Goal: Information Seeking & Learning: Check status

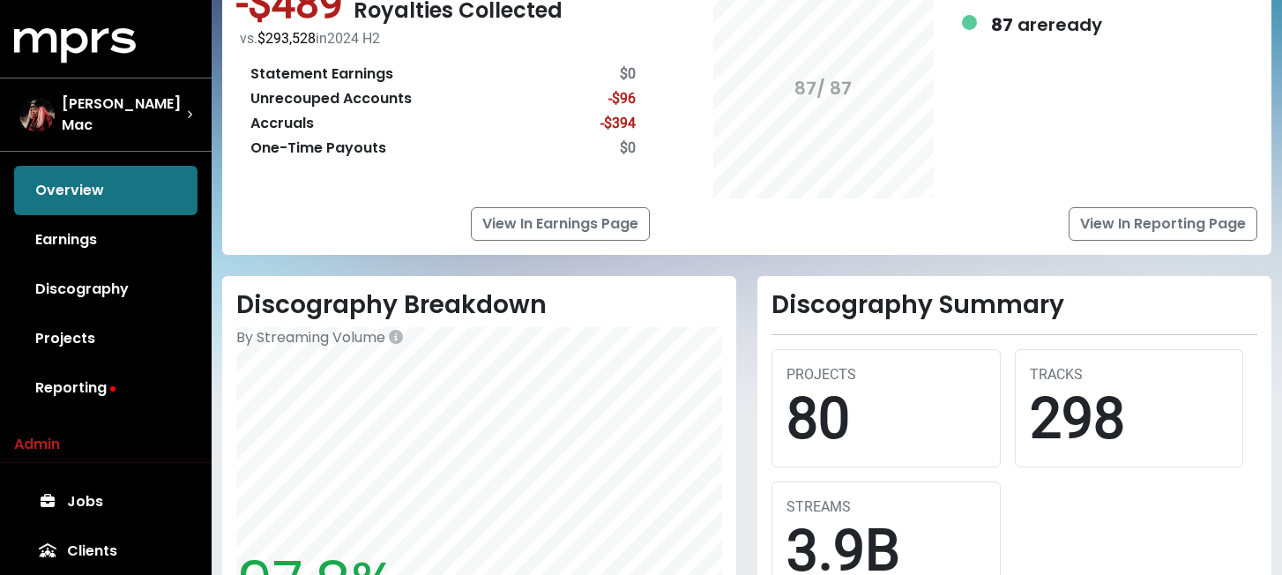
scroll to position [202, 0]
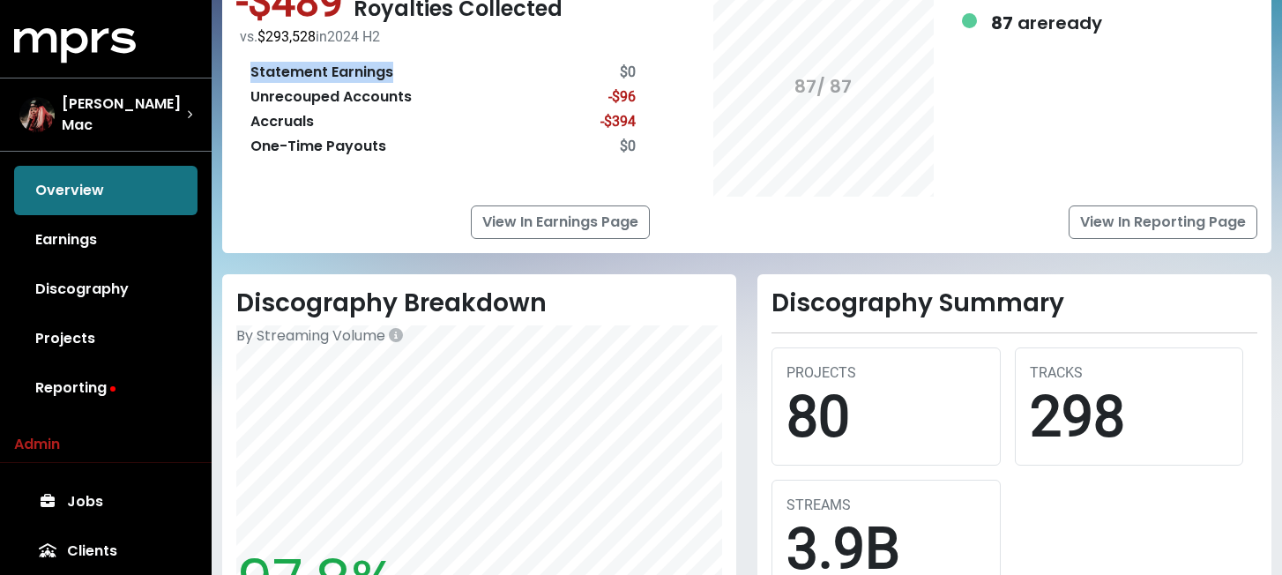
drag, startPoint x: 252, startPoint y: 73, endPoint x: 395, endPoint y: 73, distance: 142.8
click at [395, 73] on div "Statement Earnings $0" at bounding box center [442, 72] width 385 height 21
click at [435, 89] on div "Unrecouped Accounts -$96" at bounding box center [442, 96] width 385 height 21
drag, startPoint x: 250, startPoint y: 95, endPoint x: 425, endPoint y: 107, distance: 174.9
click at [425, 107] on div "Unrecouped Accounts -$96" at bounding box center [442, 96] width 385 height 21
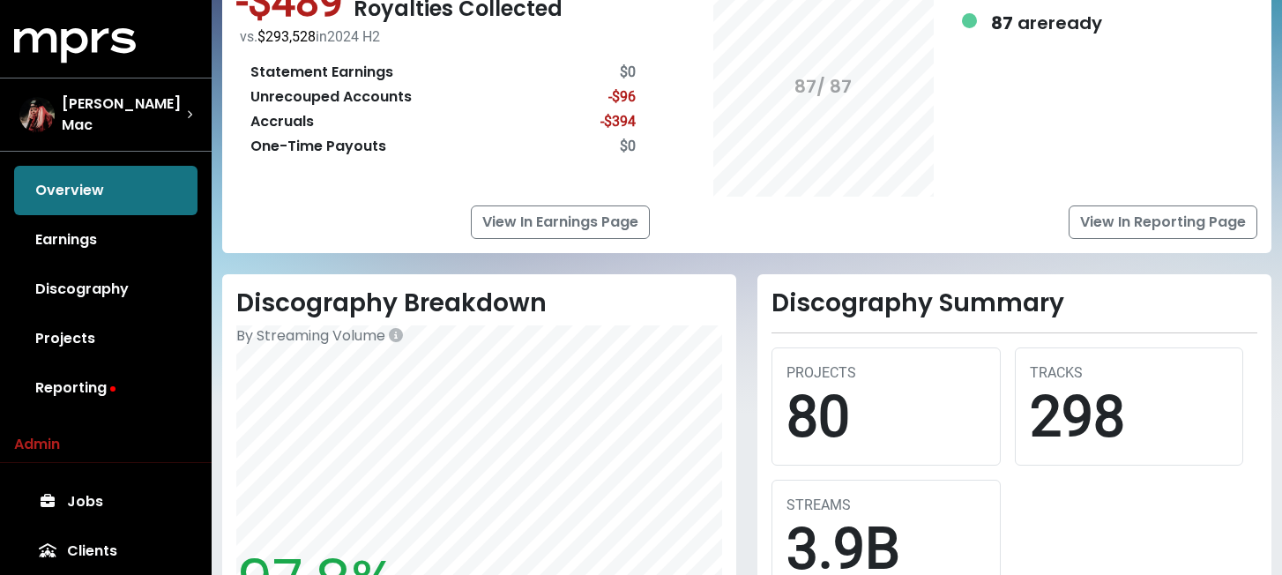
click at [261, 123] on div "Accruals" at bounding box center [281, 121] width 63 height 21
click at [269, 145] on div "One-Time Payouts" at bounding box center [318, 146] width 136 height 21
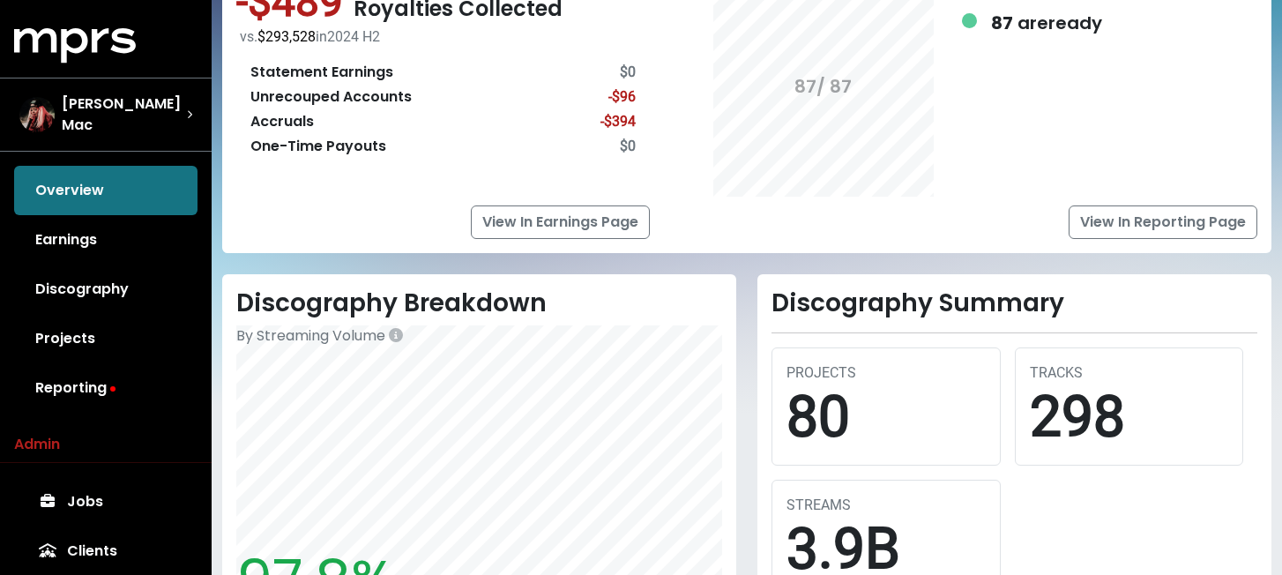
click at [741, 230] on div "View In Reporting Page" at bounding box center [985, 221] width 545 height 33
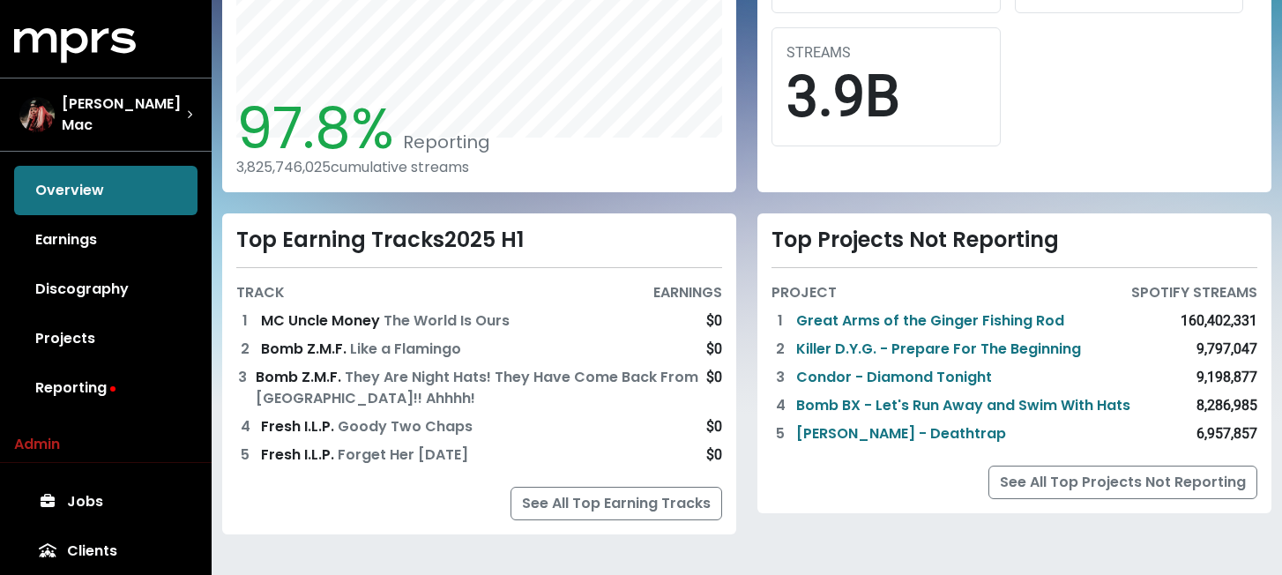
scroll to position [662, 0]
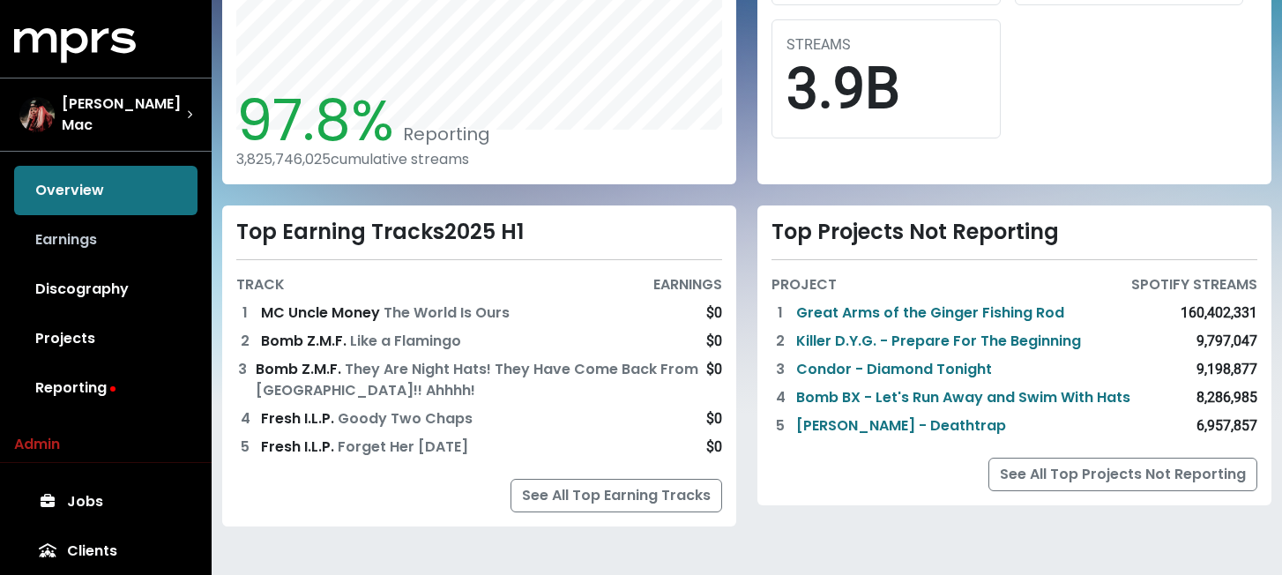
click at [61, 241] on link "Earnings" at bounding box center [105, 239] width 183 height 49
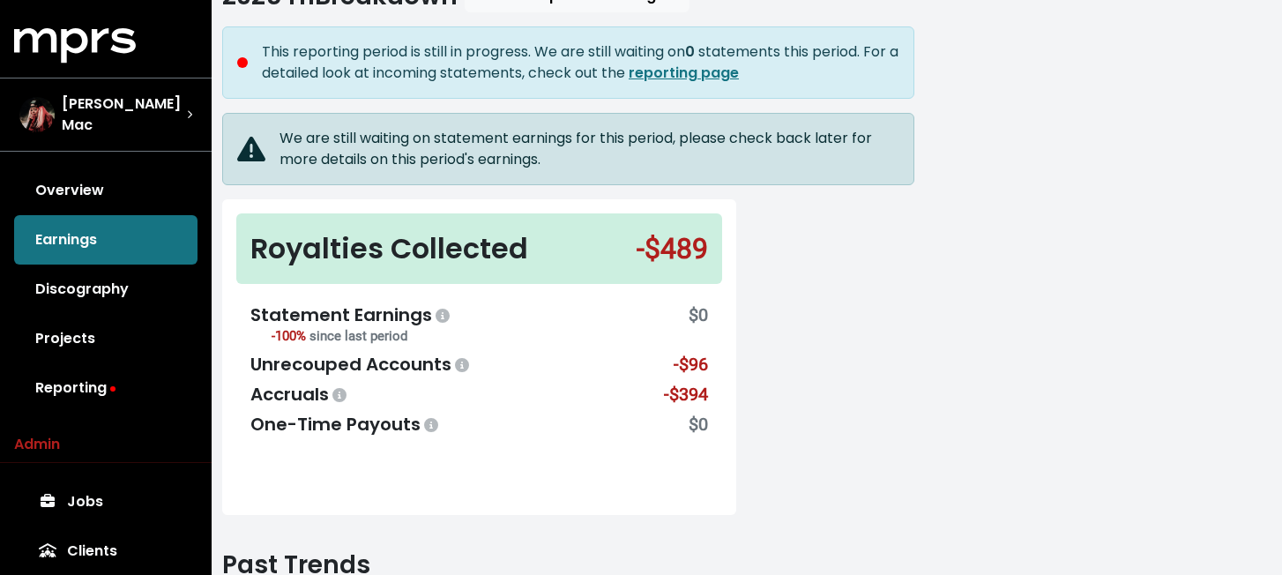
click at [614, 48] on div "This reporting period is still in progress. We are still waiting on 0 statement…" at bounding box center [580, 62] width 637 height 42
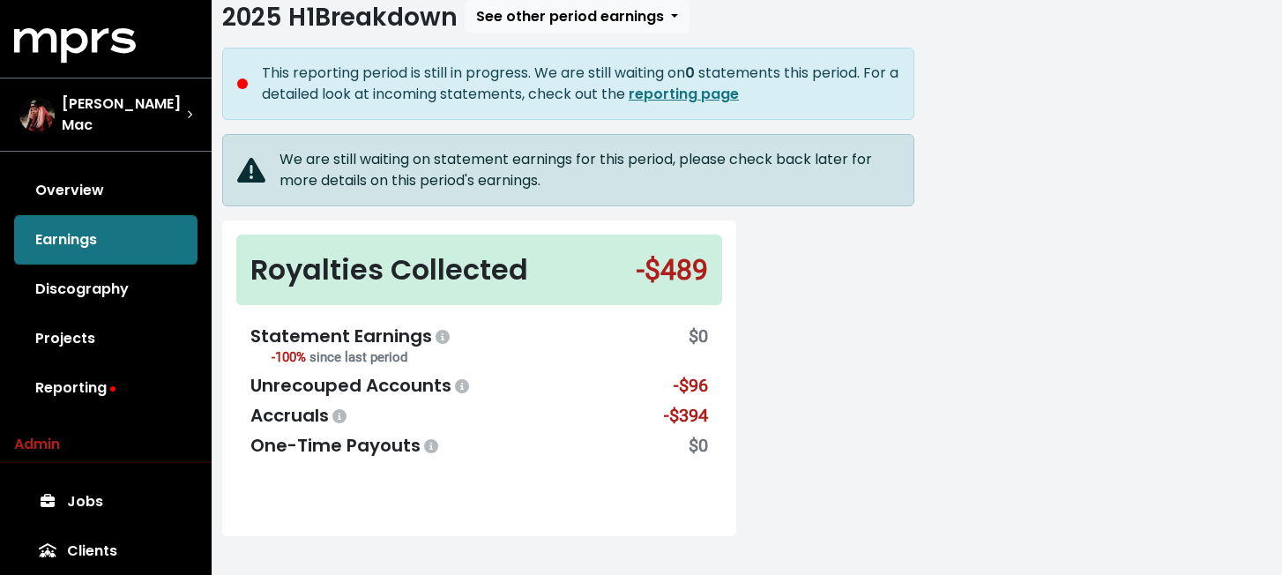
scroll to position [110, 0]
click at [614, 31] on button "See other period earnings" at bounding box center [577, 17] width 225 height 33
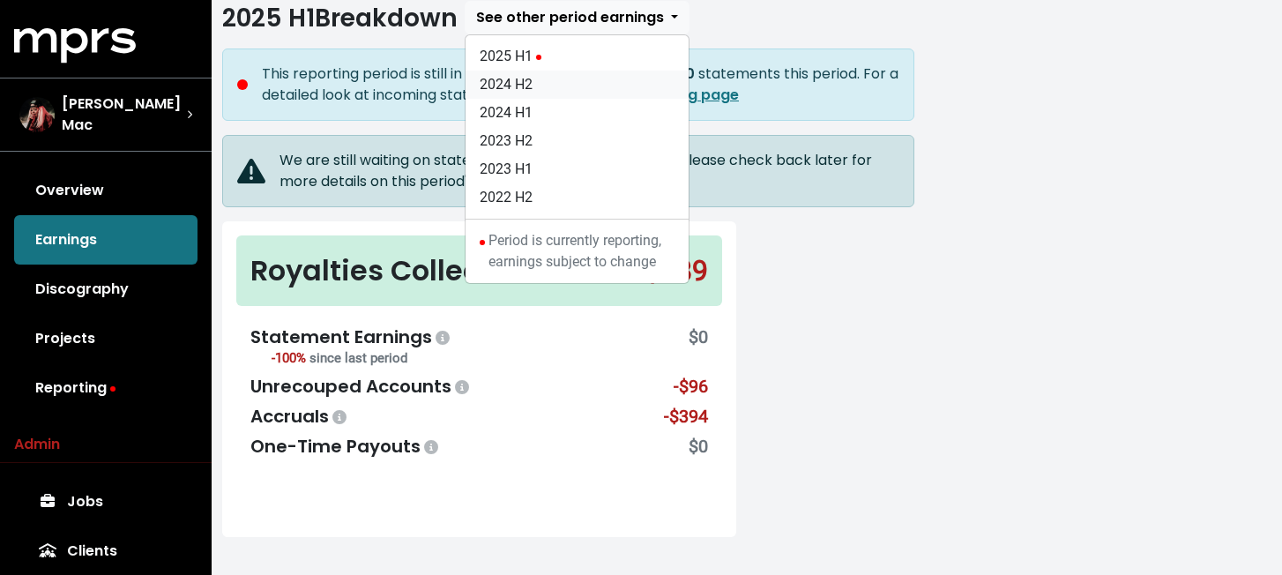
click at [599, 82] on link "2024 H2" at bounding box center [576, 85] width 223 height 28
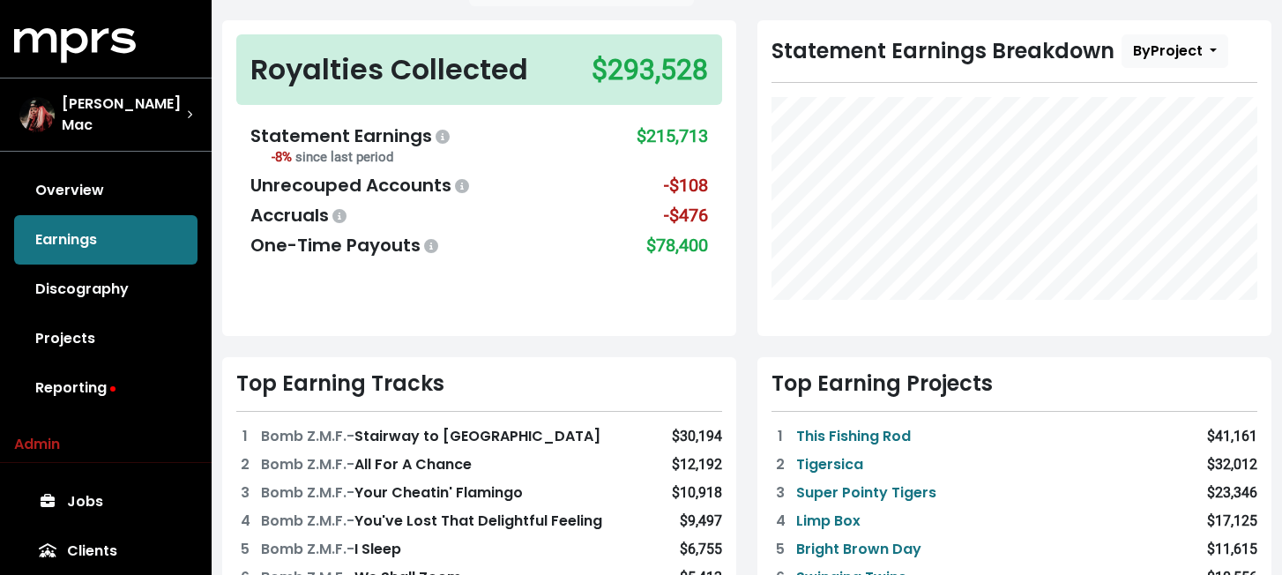
scroll to position [141, 0]
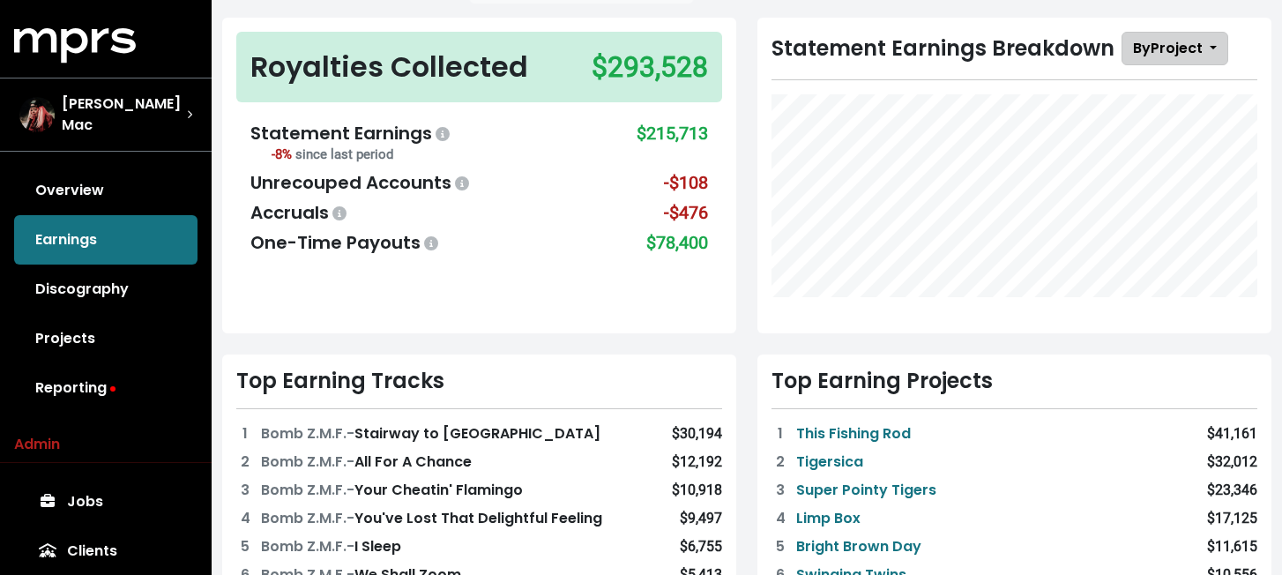
click at [1166, 55] on span "By Project" at bounding box center [1168, 48] width 70 height 20
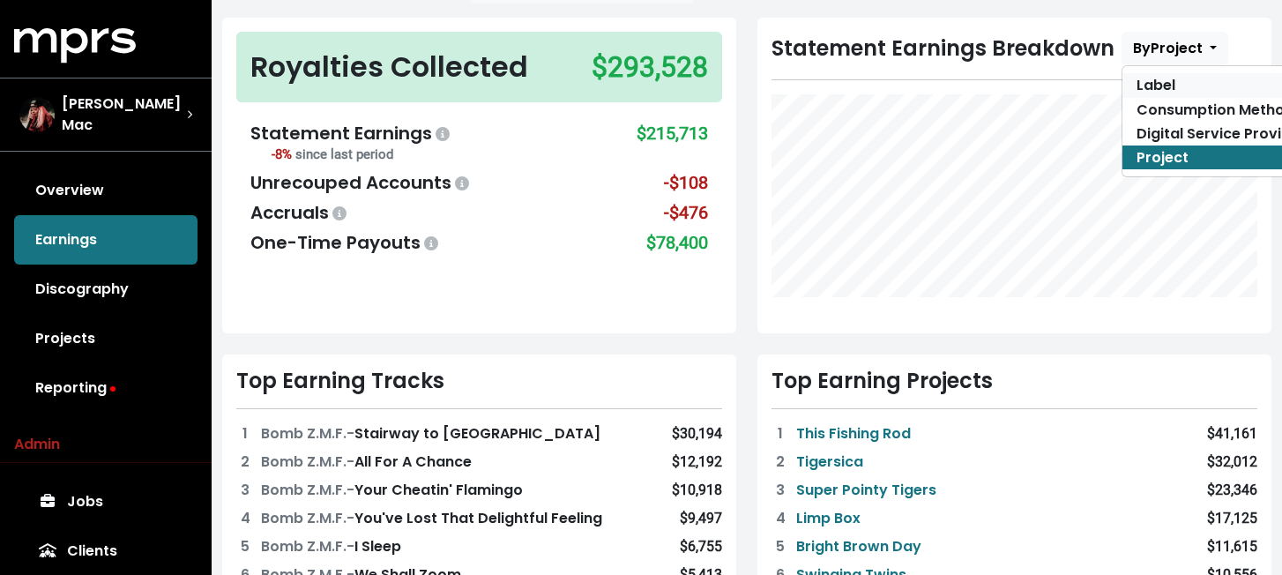
click at [1157, 81] on link "Label" at bounding box center [1220, 85] width 197 height 24
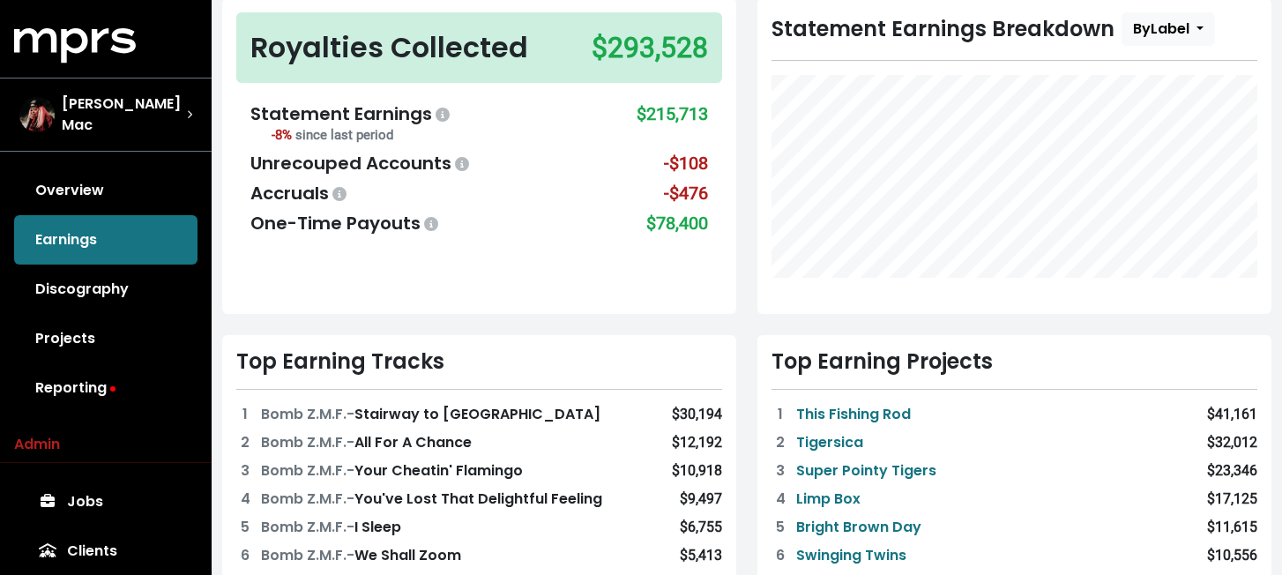
scroll to position [171, 0]
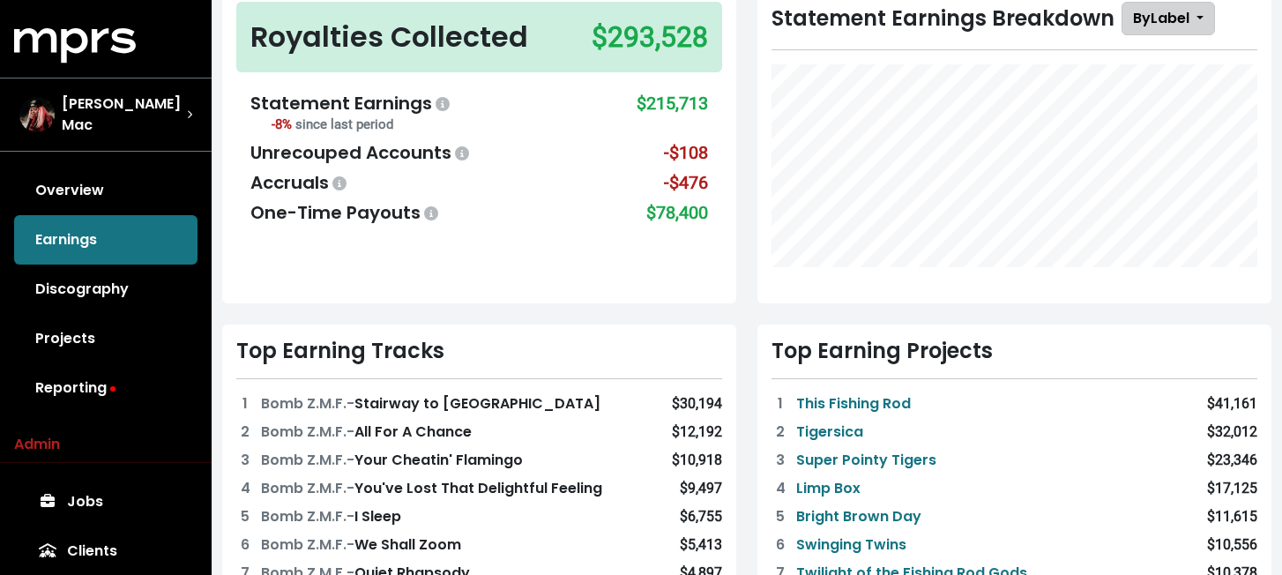
click at [1168, 18] on span "By Label" at bounding box center [1161, 18] width 56 height 20
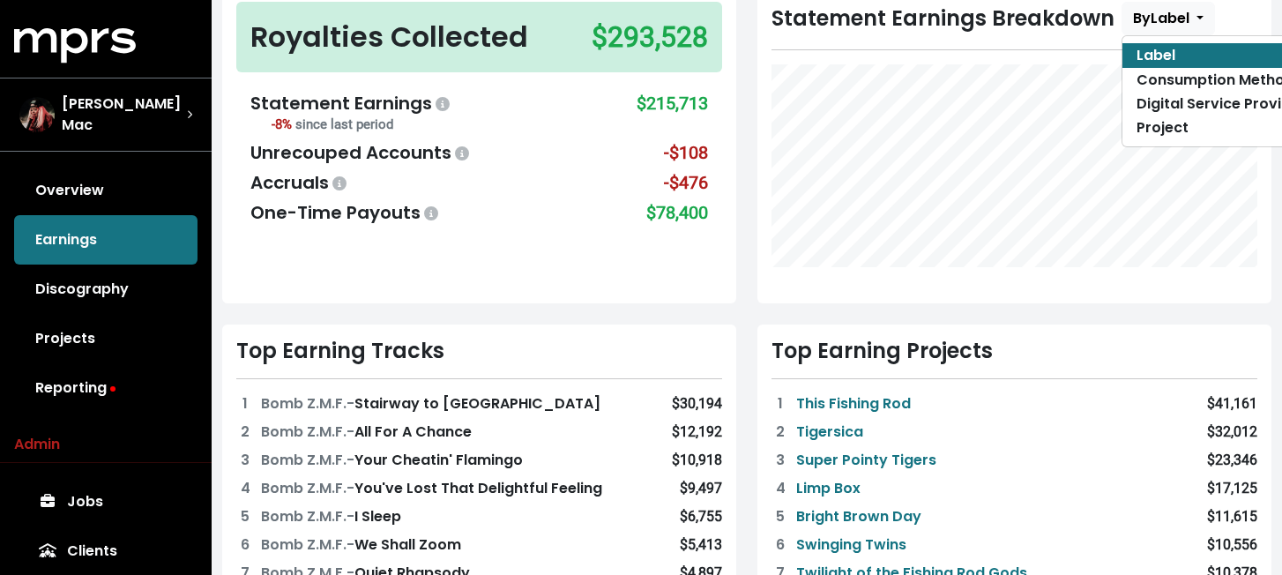
click at [792, 279] on div "Statement Earnings Breakdown By Label Label Consumption Method Digital Service …" at bounding box center [1014, 146] width 514 height 316
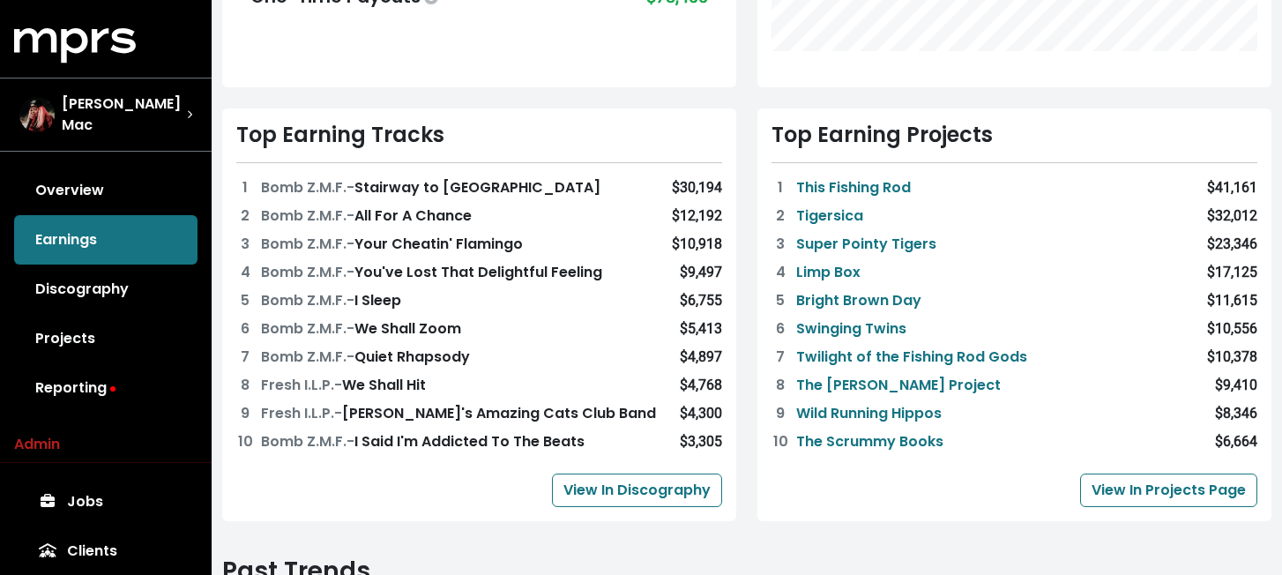
scroll to position [388, 0]
click at [845, 211] on link "Tigersica" at bounding box center [829, 215] width 67 height 21
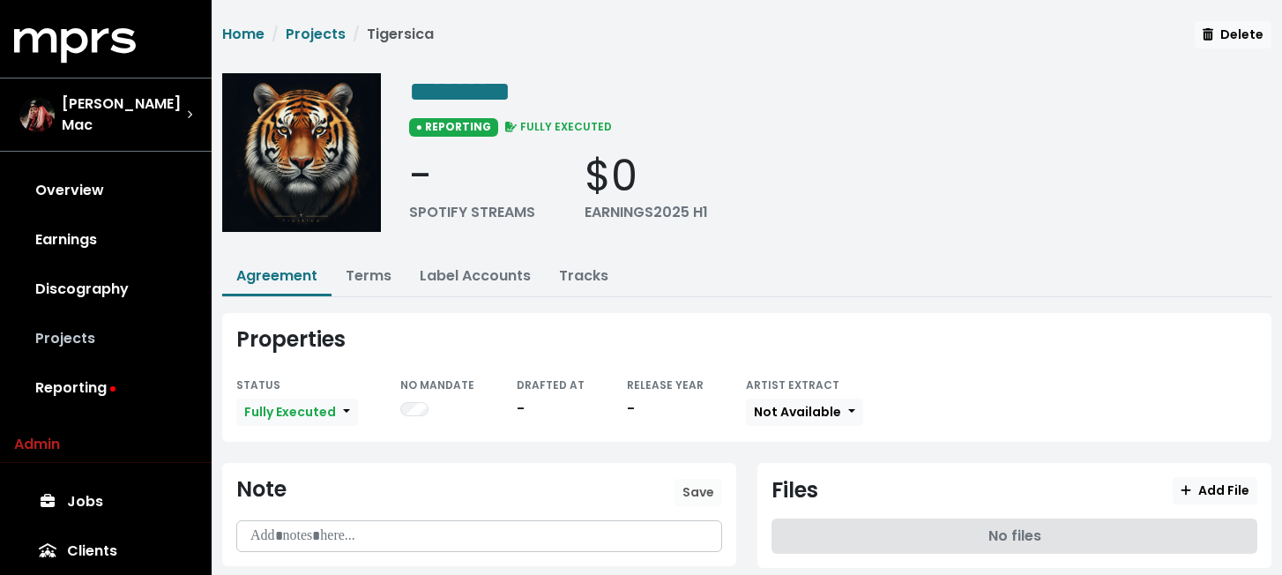
click at [70, 323] on link "Projects" at bounding box center [105, 338] width 183 height 49
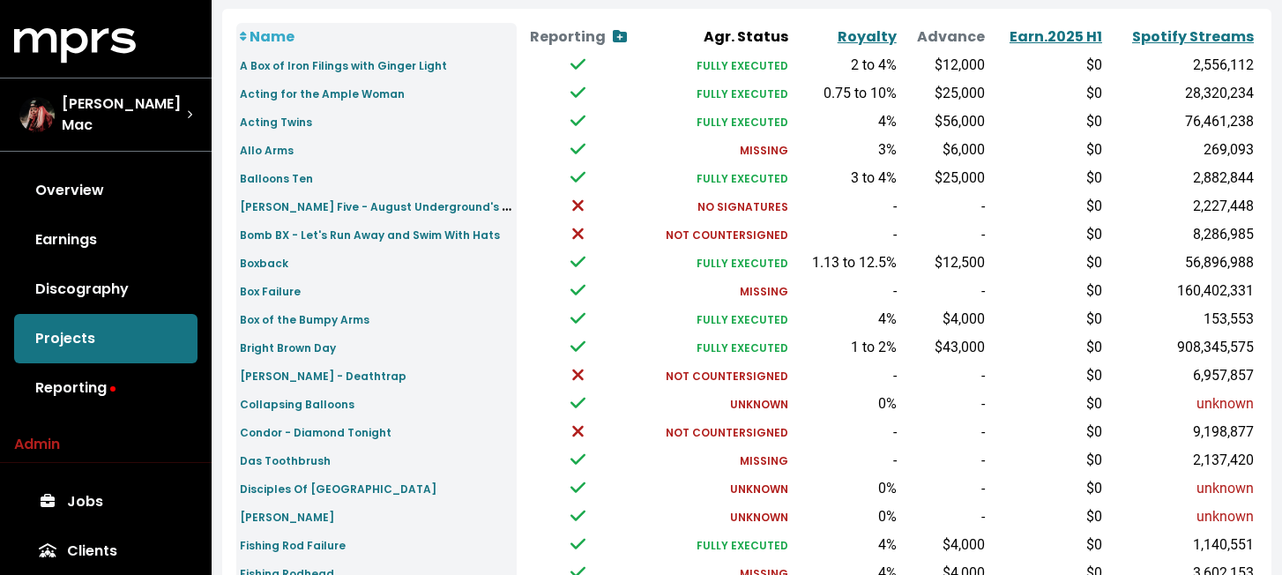
scroll to position [226, 0]
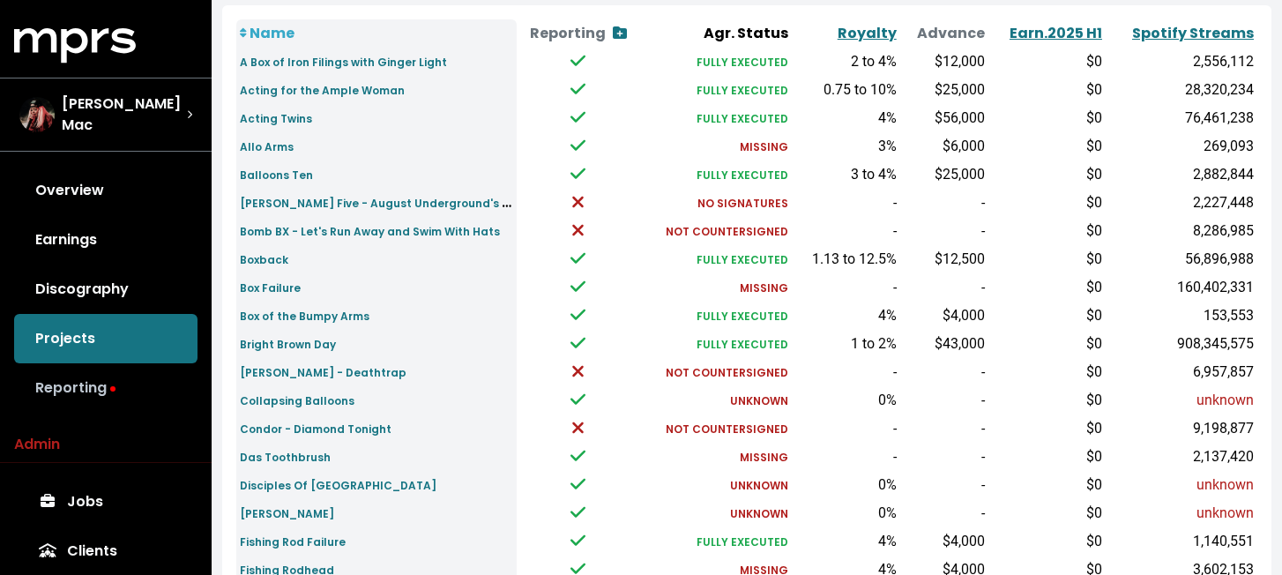
click at [99, 380] on link "Reporting" at bounding box center [105, 387] width 183 height 49
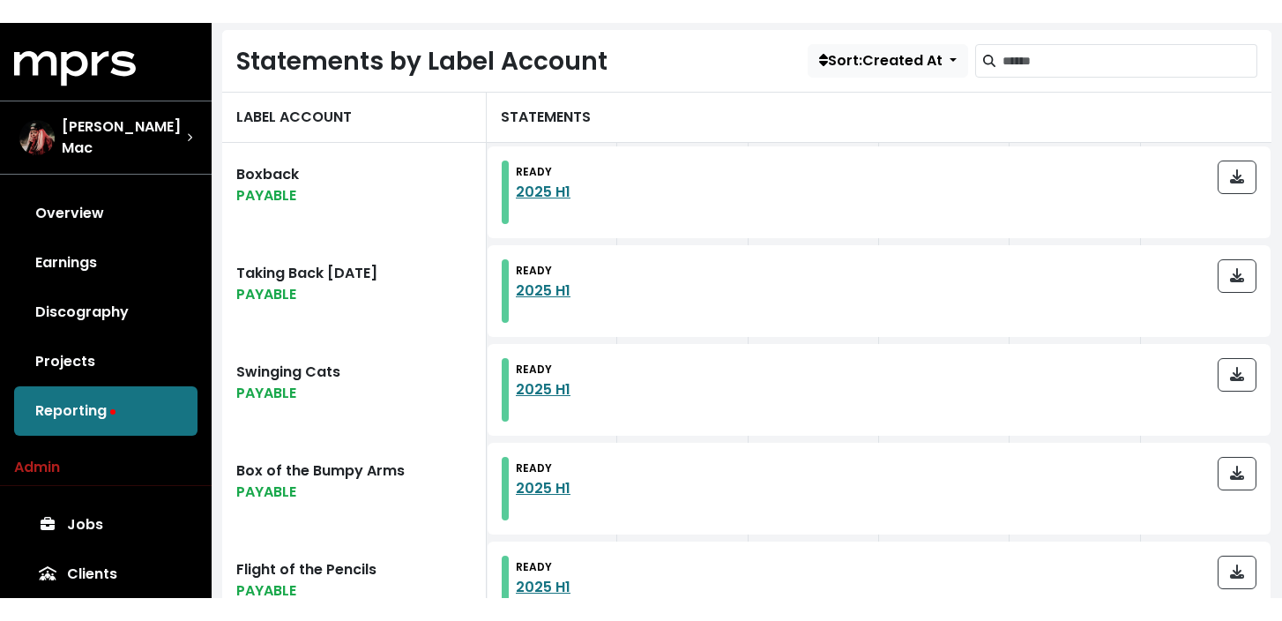
scroll to position [521, 0]
